Goal: Transaction & Acquisition: Purchase product/service

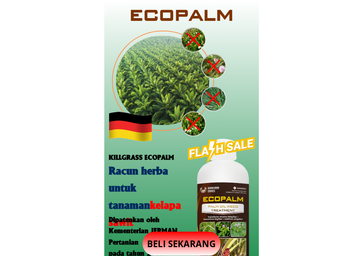
click at [187, 236] on p "BELI SEKARANG" at bounding box center [182, 244] width 78 height 24
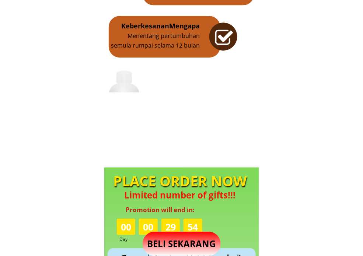
scroll to position [689, 0]
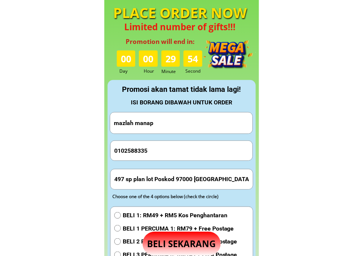
click at [179, 122] on input "mazlah manap" at bounding box center [181, 123] width 139 height 21
paste input "[PERSON_NAME]"
type input "[PERSON_NAME]"
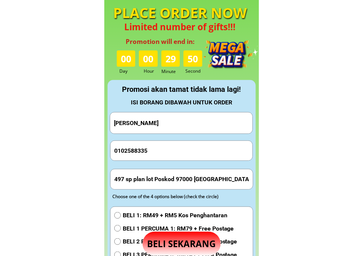
click at [174, 144] on input "0102588335" at bounding box center [182, 151] width 139 height 20
paste input "37677211"
drag, startPoint x: 184, startPoint y: 147, endPoint x: 177, endPoint y: 127, distance: 21.1
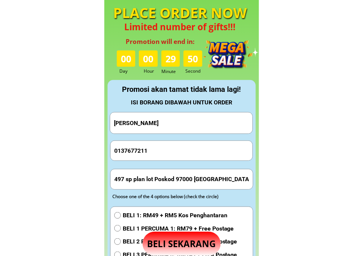
click at [184, 146] on input "0137677211" at bounding box center [182, 151] width 139 height 20
type input "0137677211"
click at [151, 179] on input "497 sp plan lot Poskod 97000 [GEOGRAPHIC_DATA] [GEOGRAPHIC_DATA]" at bounding box center [182, 179] width 139 height 20
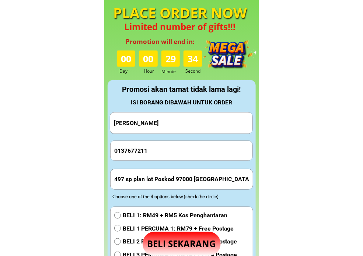
paste input "[GEOGRAPHIC_DATA], 10, [GEOGRAPHIC_DATA]"
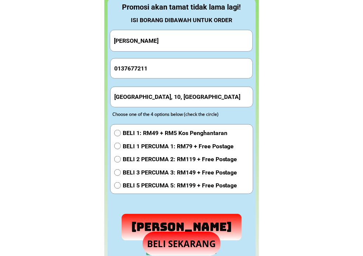
type input "[GEOGRAPHIC_DATA], 10, [GEOGRAPHIC_DATA]"
click at [145, 134] on span "BELI 1: RM49 + RM5 Kos Penghantaran" at bounding box center [180, 133] width 115 height 10
radio input "true"
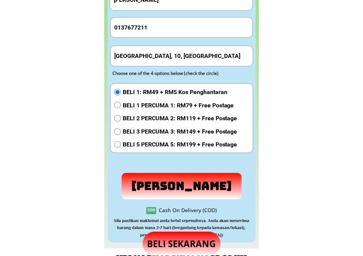
click at [160, 182] on p "[PERSON_NAME]" at bounding box center [182, 186] width 131 height 29
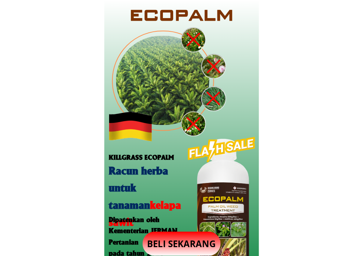
click at [194, 241] on p "BELI SEKARANG" at bounding box center [182, 244] width 78 height 24
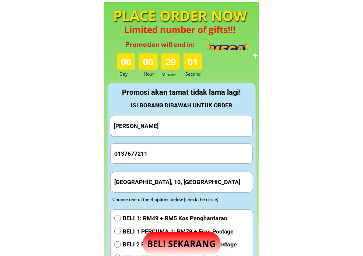
scroll to position [689, 0]
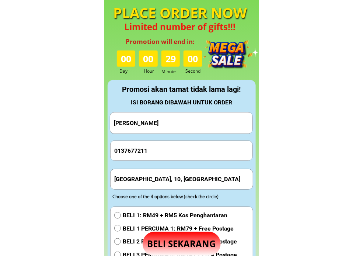
click at [189, 127] on input "[PERSON_NAME]" at bounding box center [181, 123] width 139 height 21
click at [186, 128] on input "[PERSON_NAME]" at bounding box center [181, 123] width 139 height 21
paste input "Awang Said BIN AWANG DOLLAH"
click at [189, 125] on input "jeklin lingkidAwang Said BIN AWANG DOLLAH" at bounding box center [181, 123] width 139 height 21
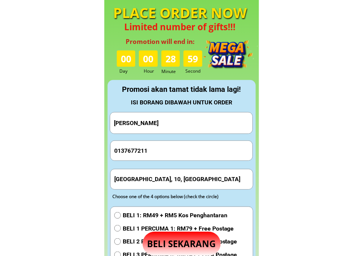
click at [189, 125] on input "jeklin lingkidAwang Said BIN AWANG DOLLAH" at bounding box center [181, 123] width 139 height 21
paste input "text"
type input "Awang Said BIN AWANG DOLLAH"
click at [205, 146] on input "0137677211" at bounding box center [182, 151] width 139 height 20
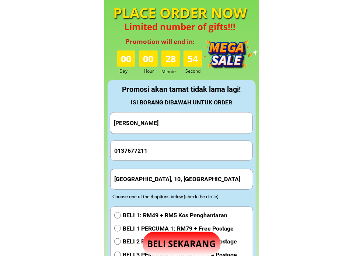
click at [205, 146] on input "0137677211" at bounding box center [182, 151] width 139 height 20
paste input "8004567"
type input "0138004567"
click at [189, 182] on input "[GEOGRAPHIC_DATA], 10, [GEOGRAPHIC_DATA]" at bounding box center [182, 179] width 139 height 20
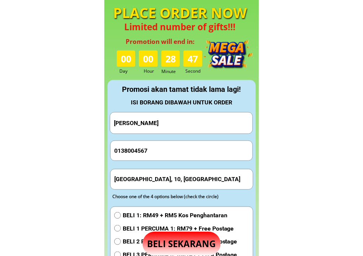
click at [189, 182] on input "[GEOGRAPHIC_DATA], 10, [GEOGRAPHIC_DATA]" at bounding box center [182, 179] width 139 height 20
paste input "Kuching"
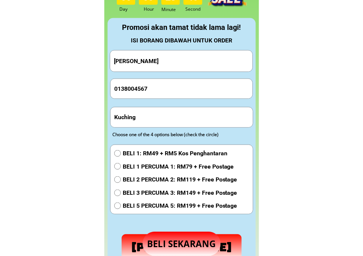
scroll to position [772, 0]
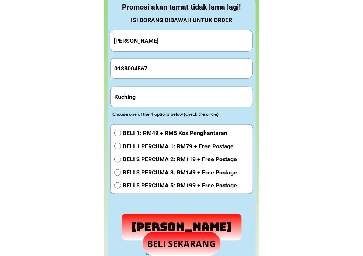
type input "Kuching"
click at [183, 134] on span "BELI 1: RM49 + RM5 Kos Penghantaran" at bounding box center [180, 133] width 115 height 10
radio input "true"
click at [161, 223] on p "[PERSON_NAME]" at bounding box center [181, 227] width 121 height 27
